Goal: Transaction & Acquisition: Purchase product/service

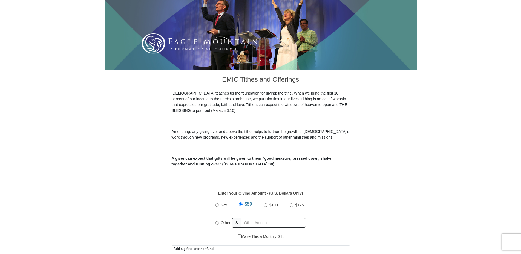
scroll to position [168, 0]
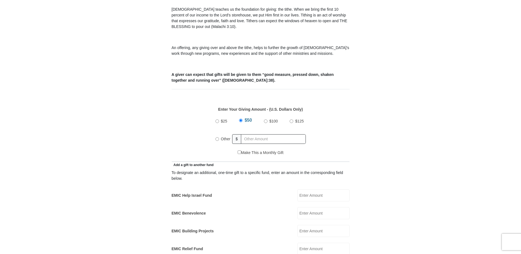
click at [217, 137] on input "Other" at bounding box center [218, 139] width 4 height 4
radio input "true"
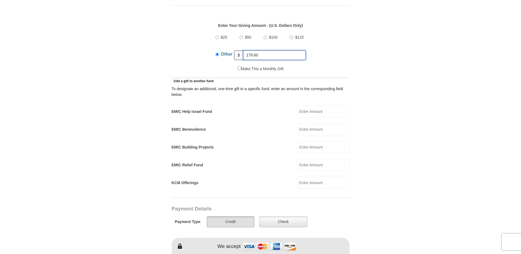
scroll to position [307, 0]
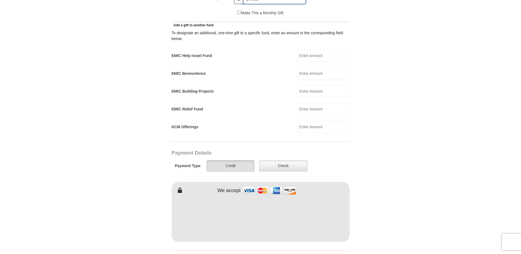
type input "179.00"
click at [232, 160] on label "Credit" at bounding box center [230, 165] width 47 height 11
click at [0, 0] on input "Credit" at bounding box center [0, 0] width 0 height 0
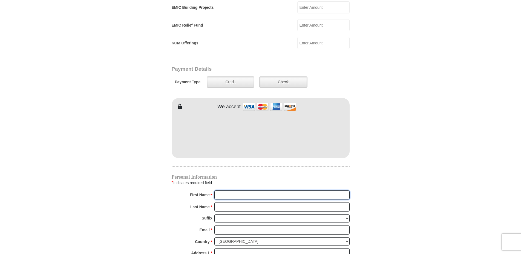
click at [222, 190] on input "First Name *" at bounding box center [282, 194] width 135 height 9
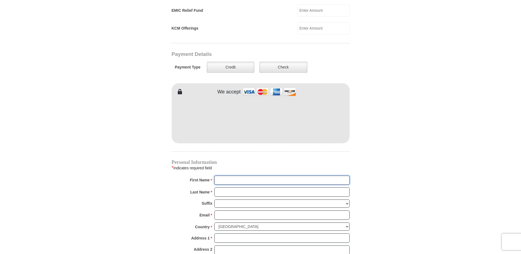
scroll to position [419, 0]
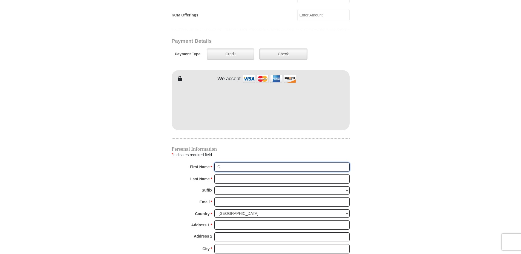
type input "C"
type input "2152 [PERSON_NAME]"
type input "[PERSON_NAME]"
type input "[EMAIL_ADDRESS][DOMAIN_NAME]"
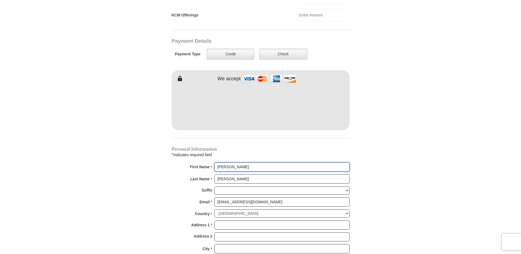
type input "2152 [PERSON_NAME]"
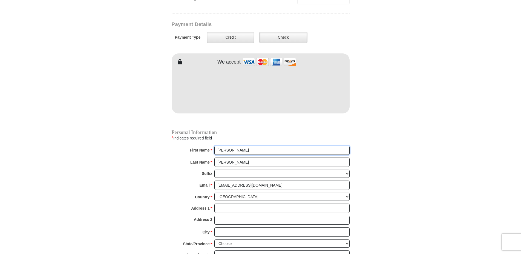
scroll to position [447, 0]
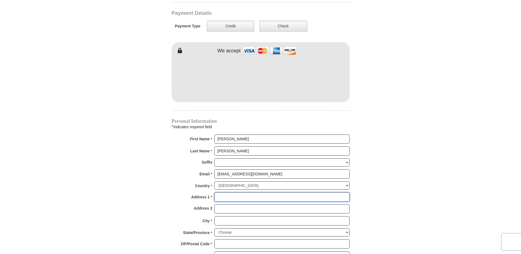
click at [221, 192] on input "Address 1 *" at bounding box center [282, 196] width 135 height 9
type input "[STREET_ADDRESS][PERSON_NAME]"
click at [224, 216] on input "City *" at bounding box center [282, 220] width 135 height 9
type input "[GEOGRAPHIC_DATA]"
select select "PA"
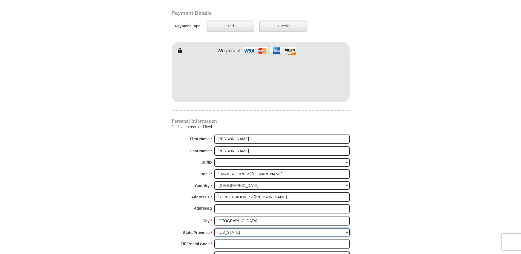
click option "[US_STATE]" at bounding box center [0, 0] width 0 height 0
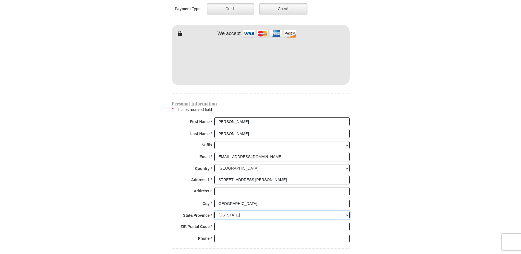
scroll to position [475, 0]
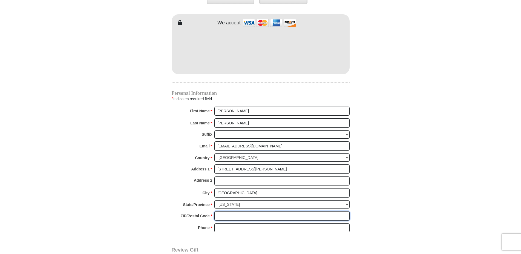
click at [233, 211] on input "ZIP/Postal Code *" at bounding box center [282, 215] width 135 height 9
type input "15129"
click at [237, 223] on input "Phone * *" at bounding box center [282, 227] width 135 height 9
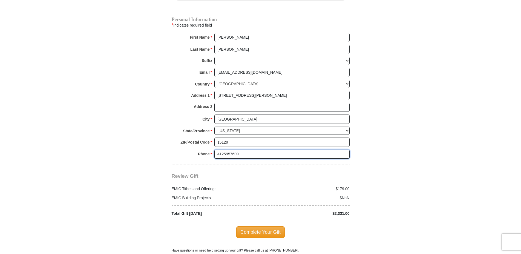
scroll to position [559, 0]
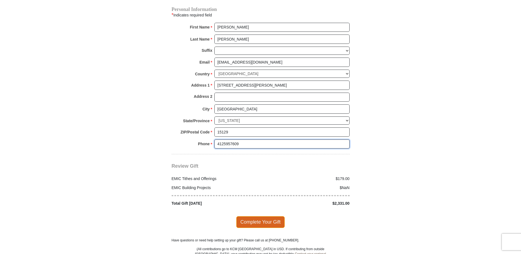
type input "4125957609"
click at [275, 216] on span "Complete Your Gift" at bounding box center [260, 222] width 49 height 12
